Goal: Transaction & Acquisition: Purchase product/service

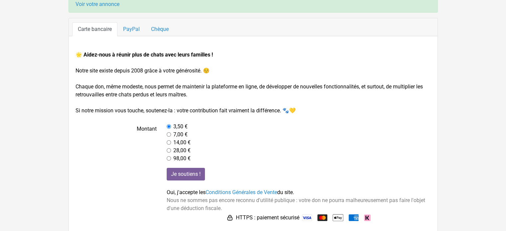
scroll to position [70, 0]
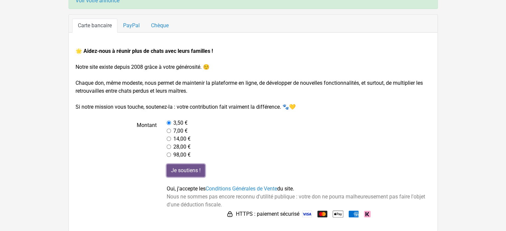
drag, startPoint x: 192, startPoint y: 169, endPoint x: 212, endPoint y: 194, distance: 31.7
click at [234, 172] on div "Je soutiens ! Oui, j'accepte les Conditions Générales de Vente du site. Nous ne…" at bounding box center [299, 191] width 274 height 55
click at [234, 186] on link "Conditions Générales de Vente" at bounding box center [242, 189] width 72 height 6
click at [414, 136] on div "14,00 €" at bounding box center [299, 139] width 264 height 8
click at [189, 168] on input "Je soutiens !" at bounding box center [186, 170] width 38 height 13
